Goal: Navigation & Orientation: Understand site structure

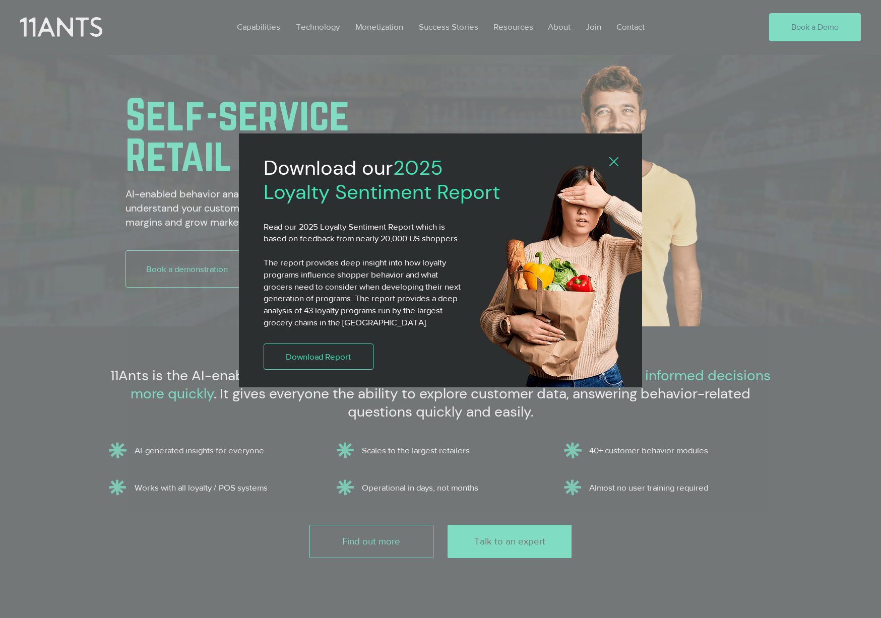
click at [617, 161] on icon "Back to site" at bounding box center [613, 161] width 9 height 9
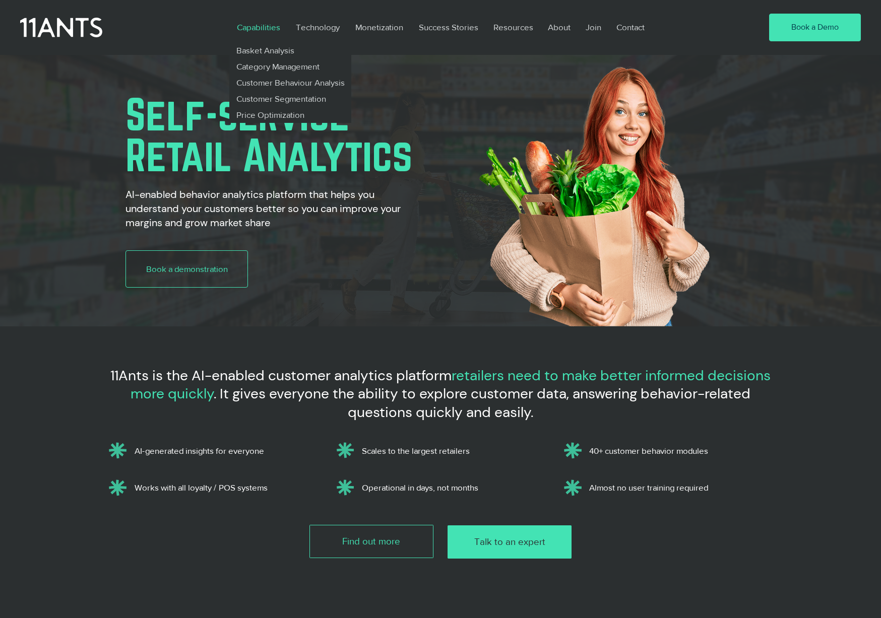
click at [266, 29] on p "Capabilities" at bounding box center [258, 27] width 53 height 23
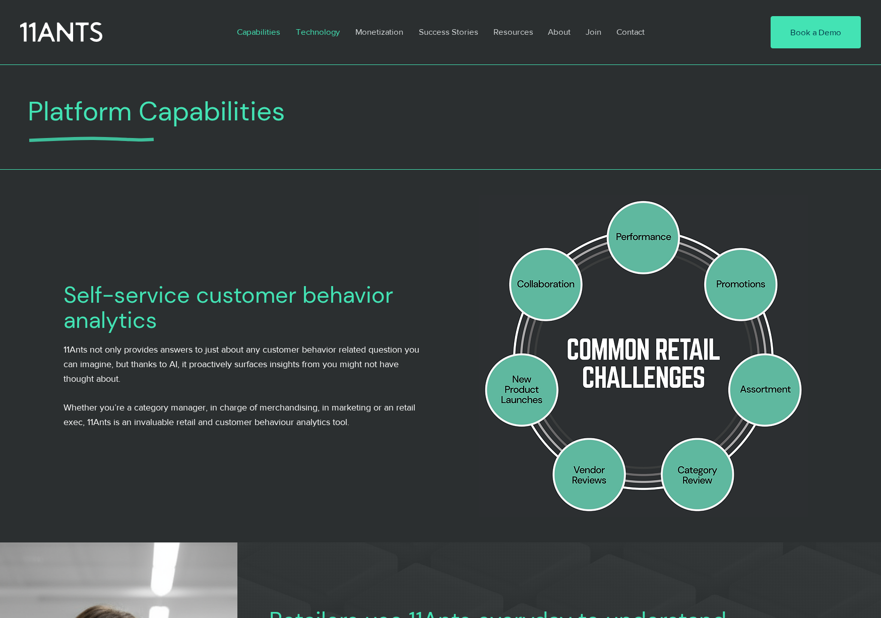
click at [305, 39] on p "Technology" at bounding box center [318, 31] width 54 height 23
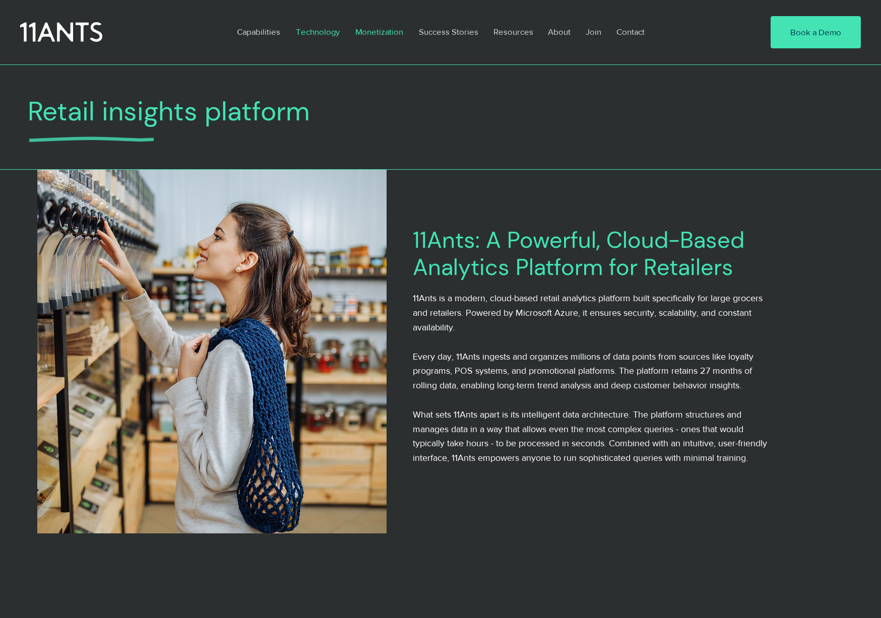
click at [359, 29] on p "Monetization" at bounding box center [379, 31] width 58 height 23
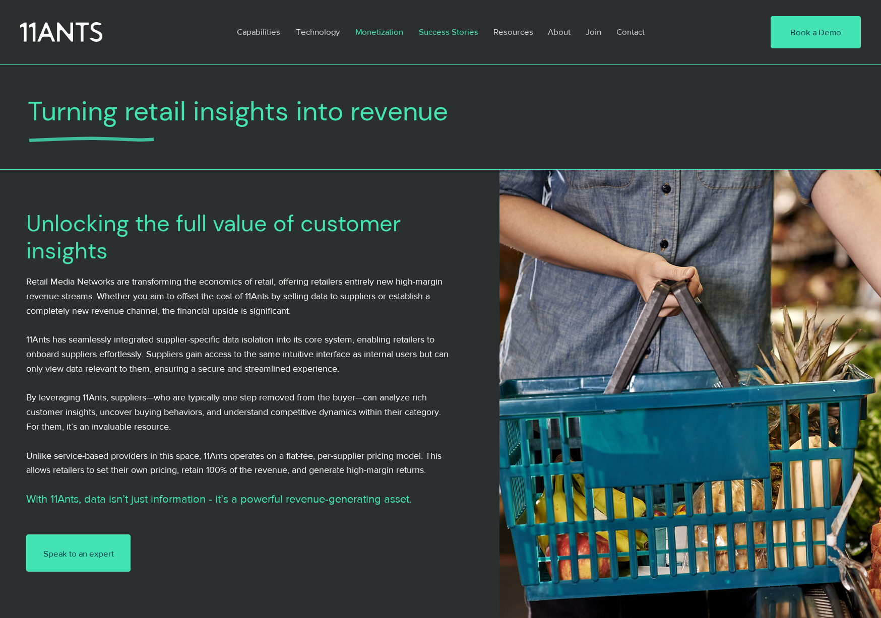
click at [440, 27] on p "Success Stories" at bounding box center [449, 31] width 70 height 23
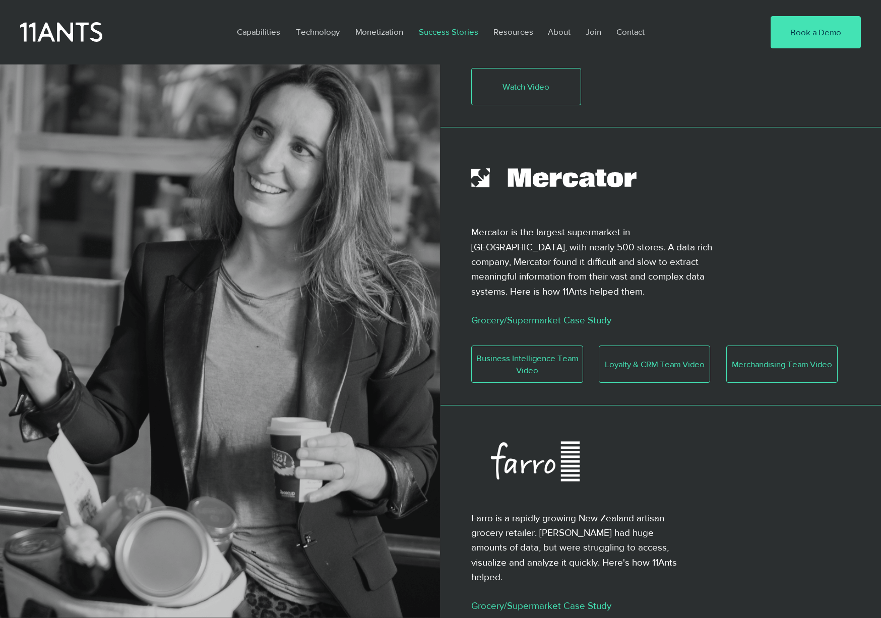
scroll to position [284, 0]
